Goal: Information Seeking & Learning: Learn about a topic

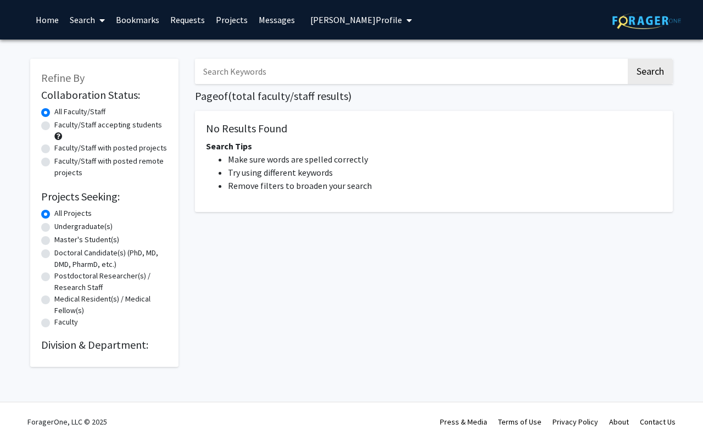
type input "psychology"
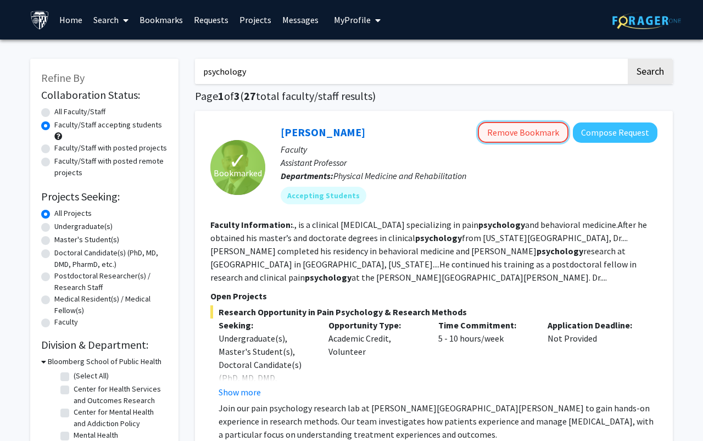
click at [505, 143] on button "Remove Bookmark" at bounding box center [523, 132] width 91 height 21
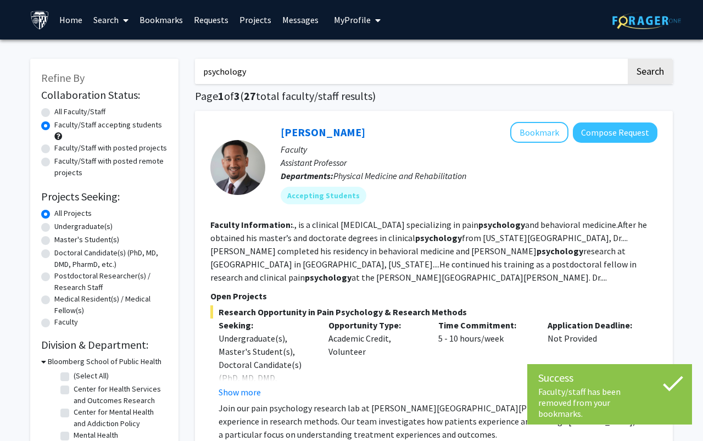
click at [155, 21] on link "Bookmarks" at bounding box center [161, 20] width 54 height 38
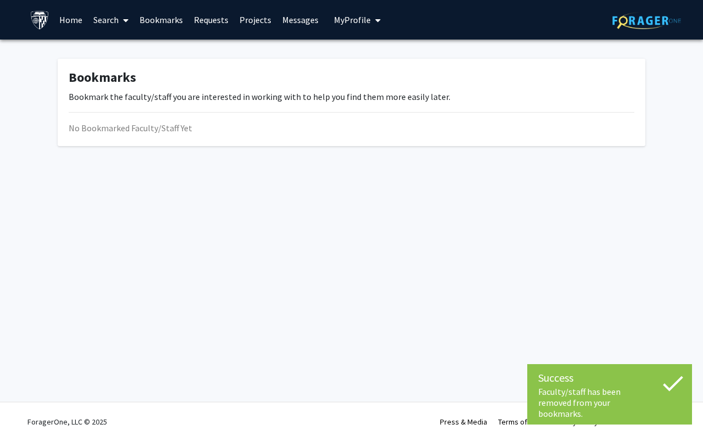
click at [203, 15] on link "Requests" at bounding box center [211, 20] width 46 height 38
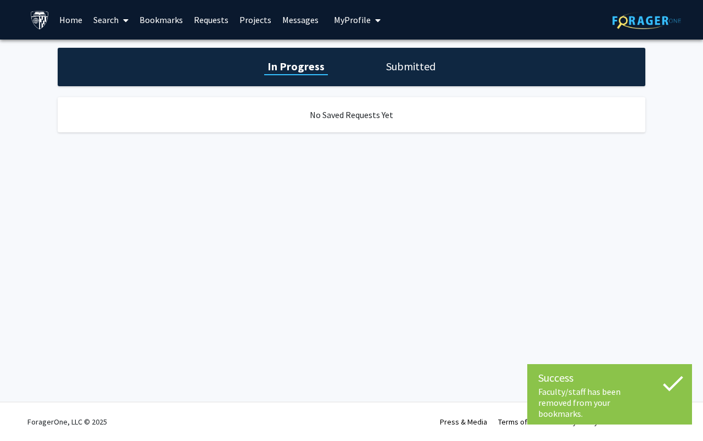
click at [252, 23] on link "Projects" at bounding box center [255, 20] width 43 height 38
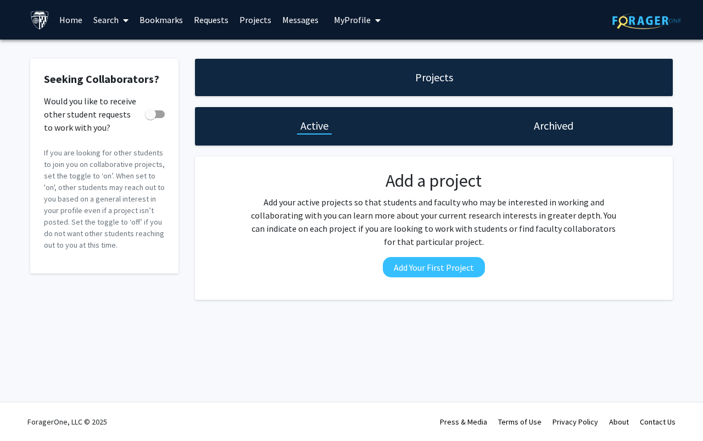
click at [108, 20] on link "Search" at bounding box center [111, 20] width 46 height 38
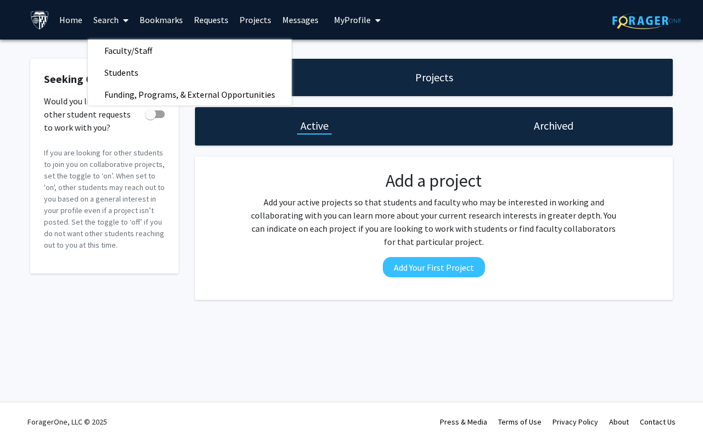
click at [71, 23] on link "Home" at bounding box center [71, 20] width 34 height 38
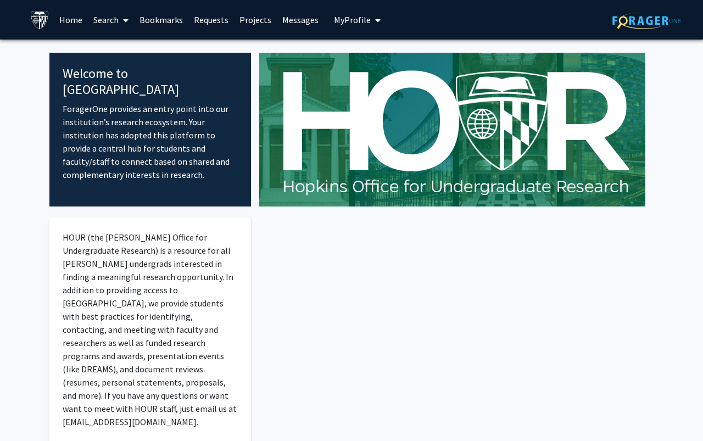
click at [103, 22] on link "Search" at bounding box center [111, 20] width 46 height 38
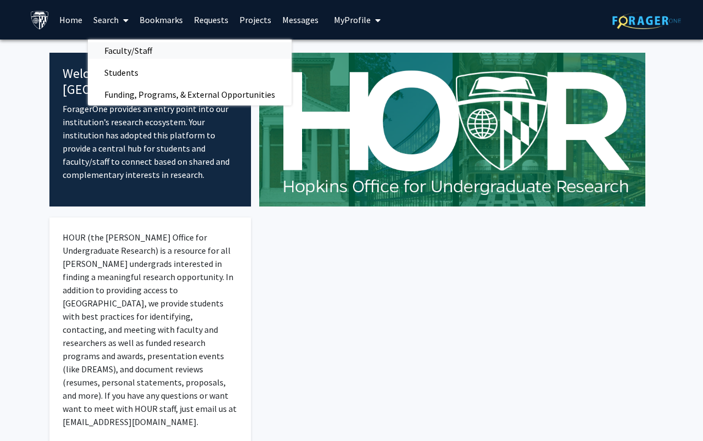
click at [118, 46] on span "Faculty/Staff" at bounding box center [128, 51] width 81 height 22
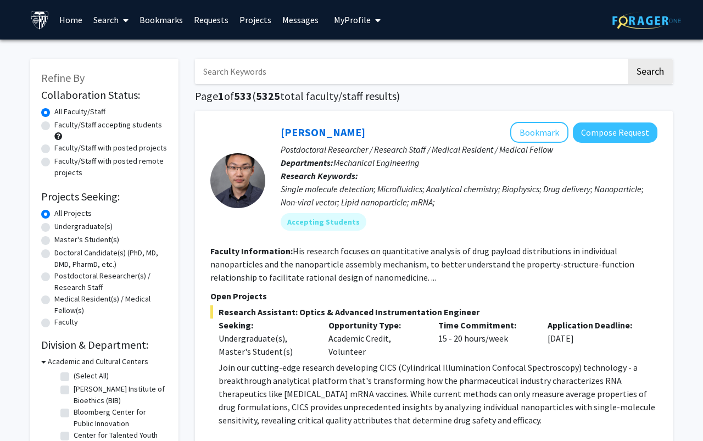
click at [105, 16] on link "Search" at bounding box center [111, 20] width 46 height 38
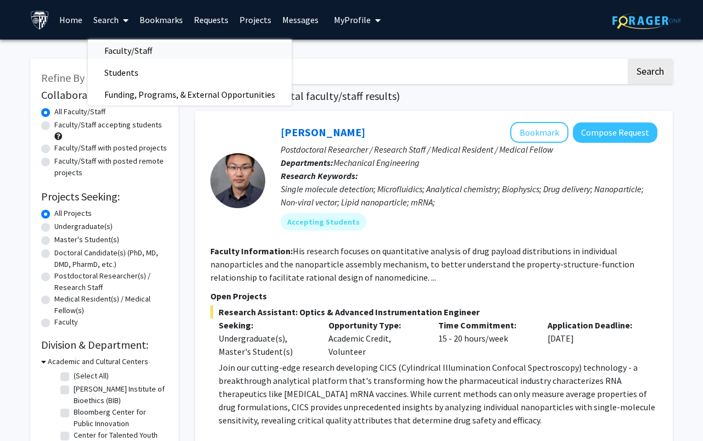
click at [142, 48] on span "Faculty/Staff" at bounding box center [128, 51] width 81 height 22
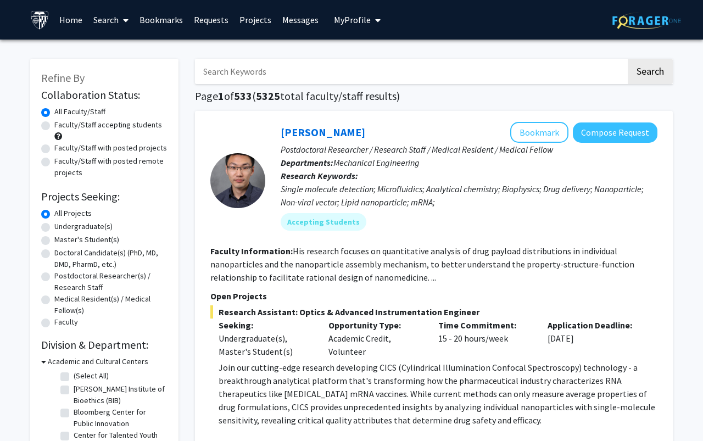
click at [244, 81] on input "Search Keywords" at bounding box center [410, 71] width 431 height 25
type input "psychology"
click at [628, 59] on button "Search" at bounding box center [650, 71] width 45 height 25
